Goal: Task Accomplishment & Management: Use online tool/utility

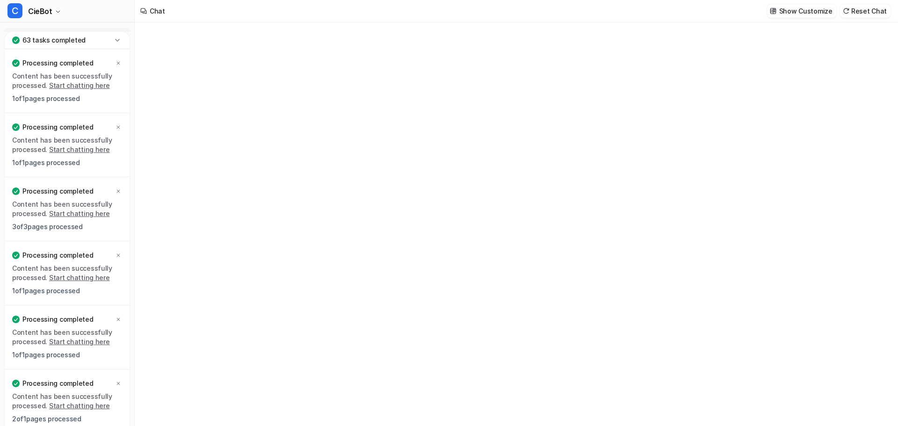
click at [114, 36] on icon at bounding box center [117, 40] width 9 height 9
type textarea "**********"
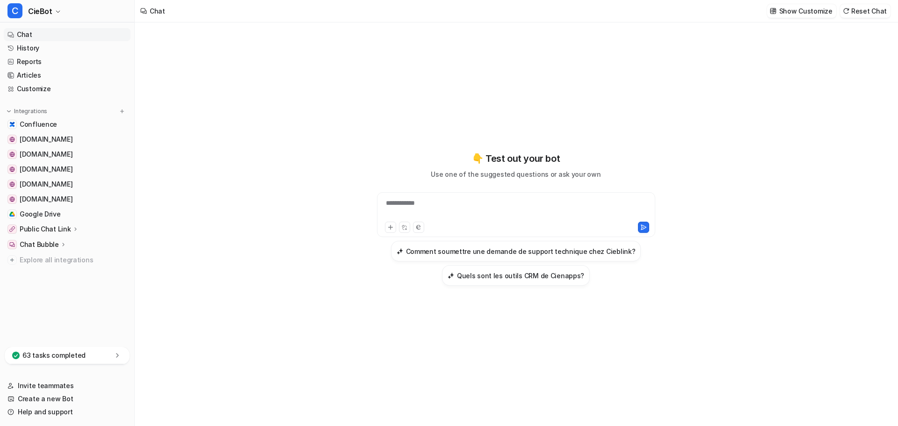
click at [67, 228] on p "Public Chat Link" at bounding box center [45, 229] width 51 height 9
click at [68, 251] on link "Configuration" at bounding box center [72, 256] width 117 height 13
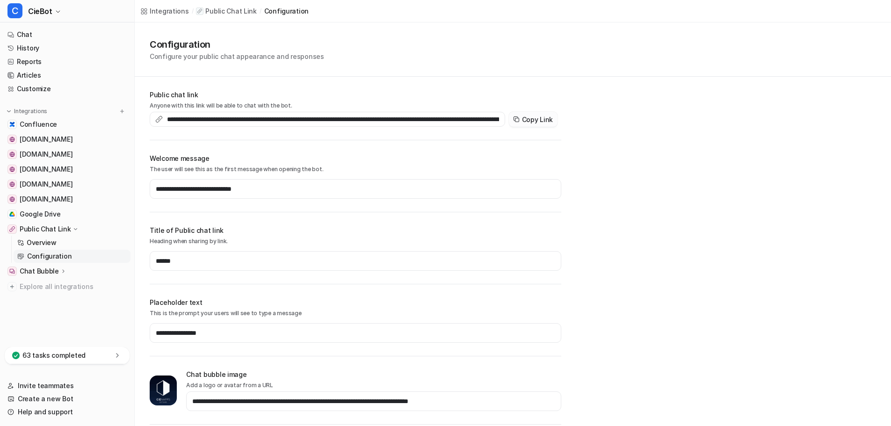
click at [538, 116] on button "Copy Link" at bounding box center [533, 119] width 49 height 15
click at [43, 47] on link "History" at bounding box center [67, 48] width 127 height 13
